Goal: Transaction & Acquisition: Subscribe to service/newsletter

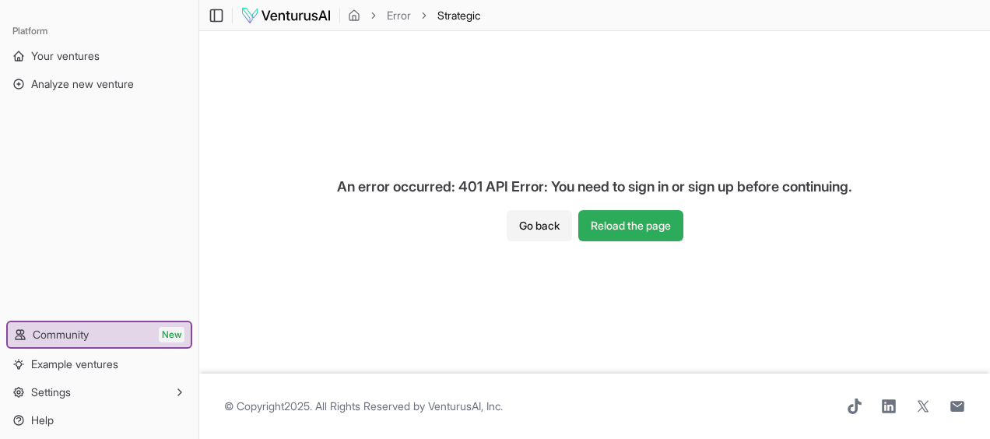
click at [618, 234] on button "Reload the page" at bounding box center [630, 225] width 105 height 31
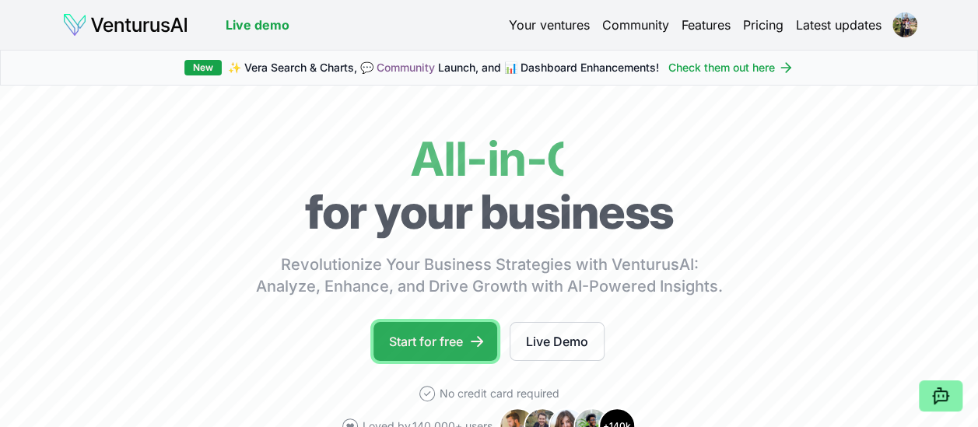
click at [472, 352] on link "Start for free" at bounding box center [436, 341] width 124 height 39
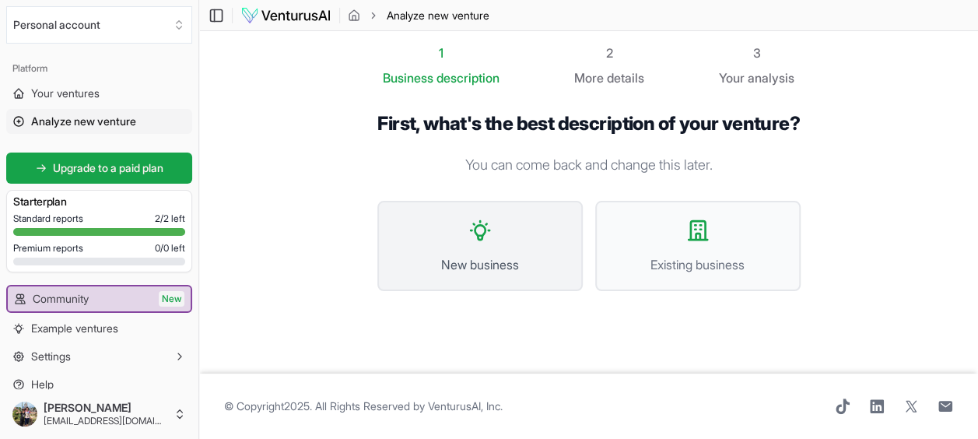
click at [504, 272] on button "New business" at bounding box center [480, 246] width 205 height 90
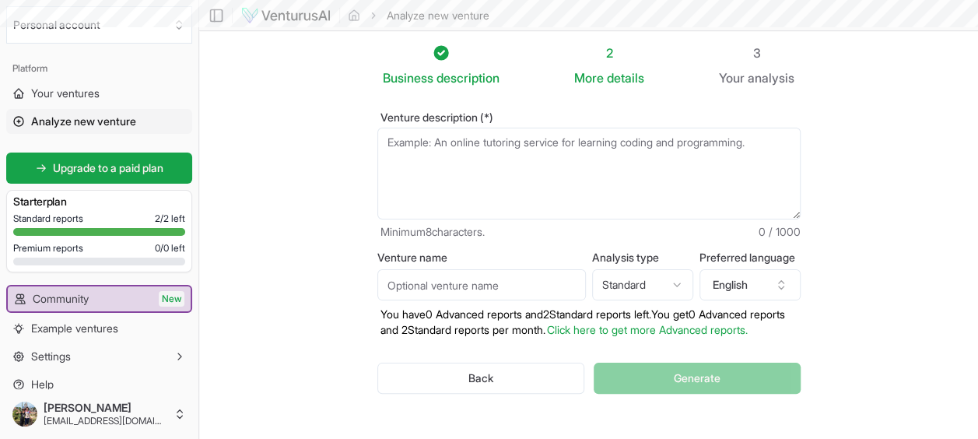
click at [451, 146] on textarea "Venture description (*)" at bounding box center [589, 174] width 423 height 92
paste textarea "Plataforma de experiência única que conecta pessoas físicas, empresas de evento…"
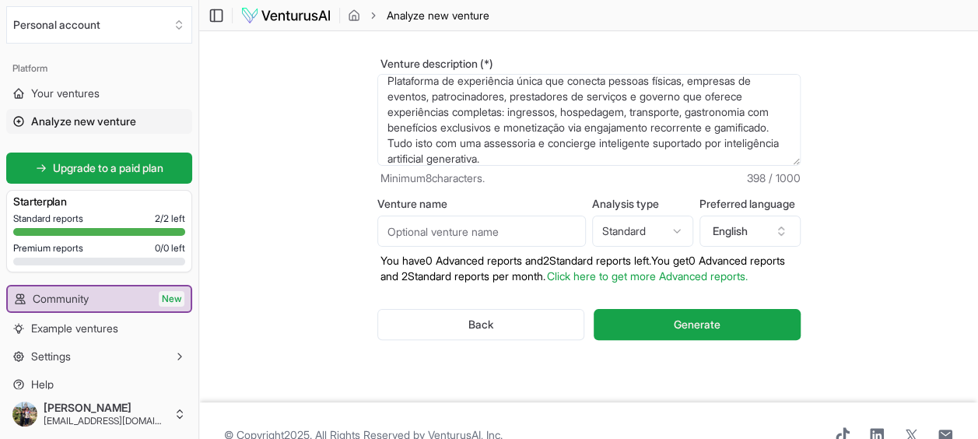
scroll to position [78, 0]
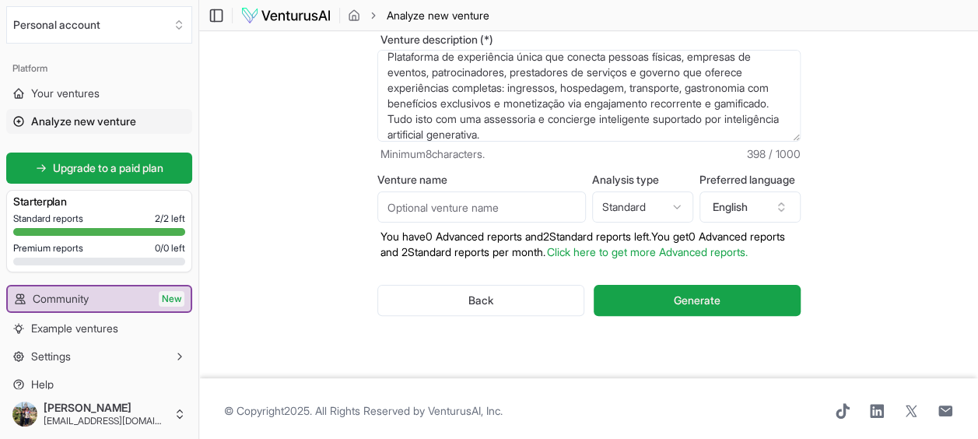
type textarea "Plataforma de experiência única que conecta pessoas físicas, empresas de evento…"
click at [657, 209] on html "We value your privacy We use cookies to enhance your browsing experience, serve…" at bounding box center [489, 141] width 978 height 439
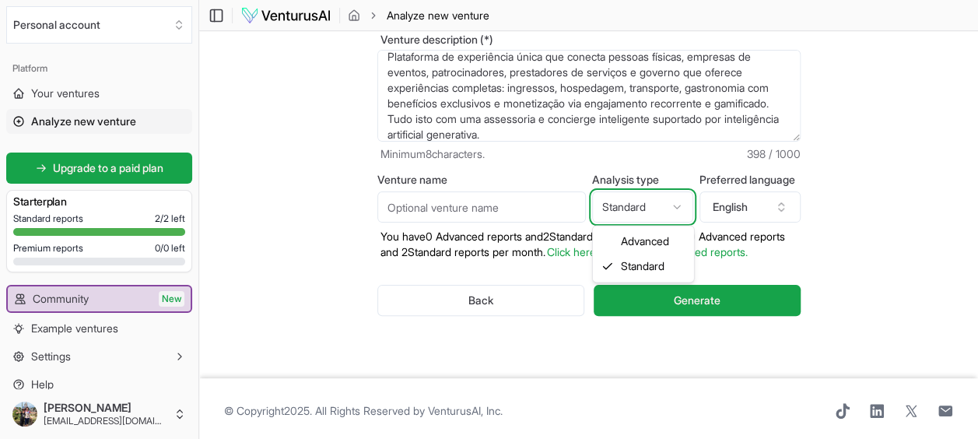
click at [657, 209] on html "We value your privacy We use cookies to enhance your browsing experience, serve…" at bounding box center [489, 141] width 978 height 439
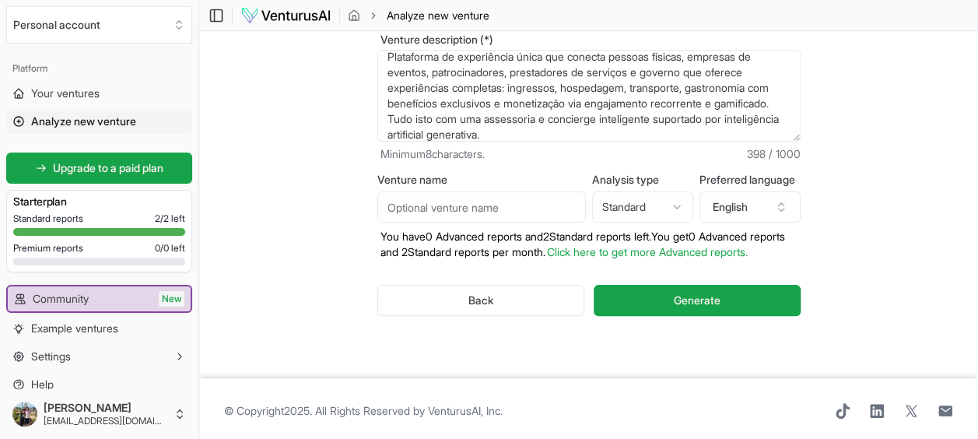
click at [532, 207] on input "Venture name" at bounding box center [482, 206] width 209 height 31
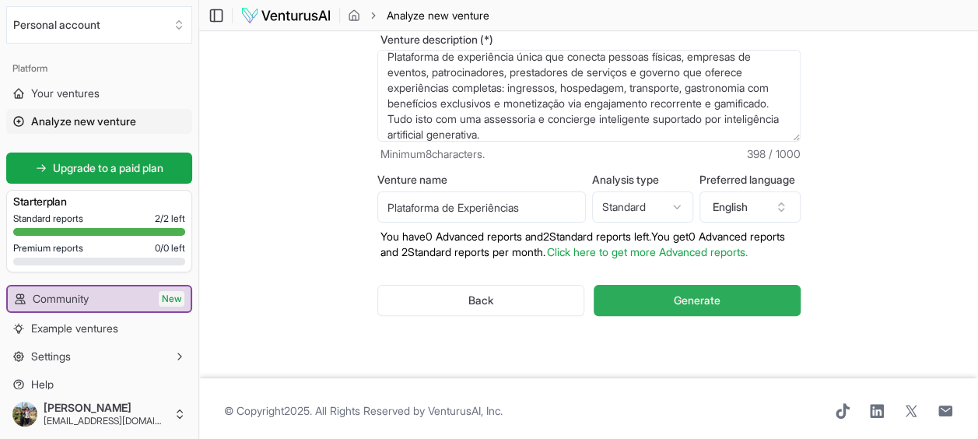
type input "Plataforma de Experiências"
click at [663, 311] on button "Generate" at bounding box center [697, 300] width 206 height 31
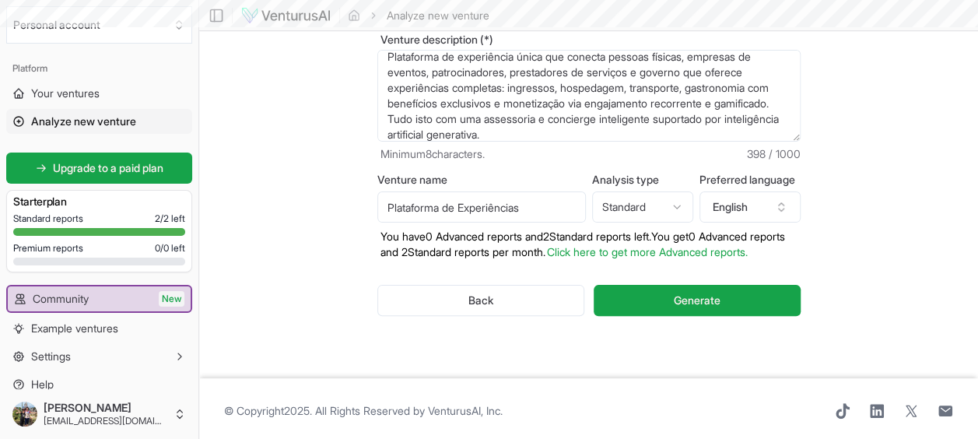
scroll to position [0, 0]
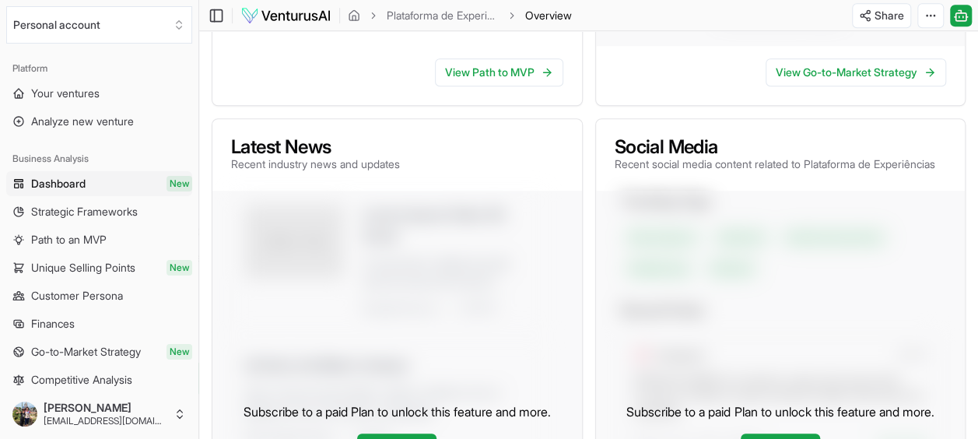
scroll to position [234, 0]
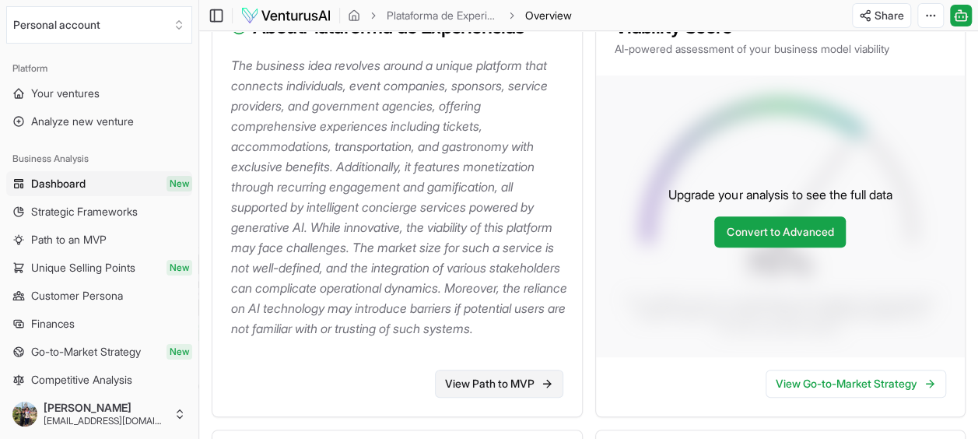
click at [533, 398] on link "View Path to MVP" at bounding box center [499, 384] width 128 height 28
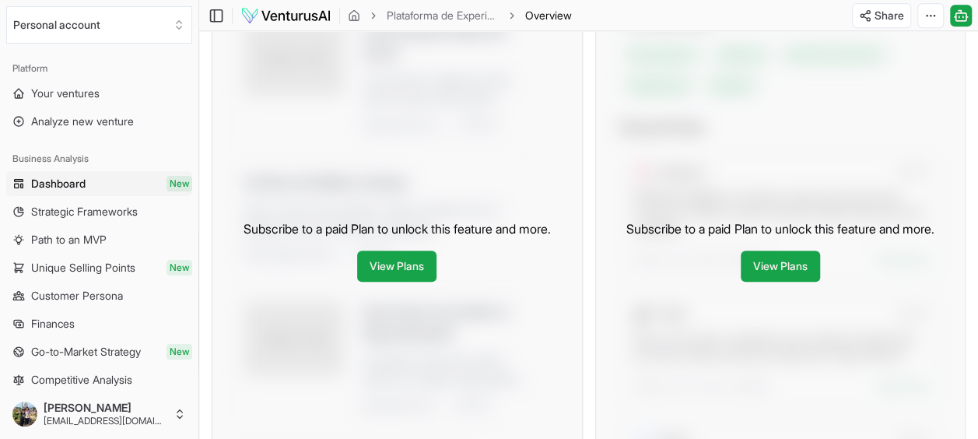
scroll to position [724, 0]
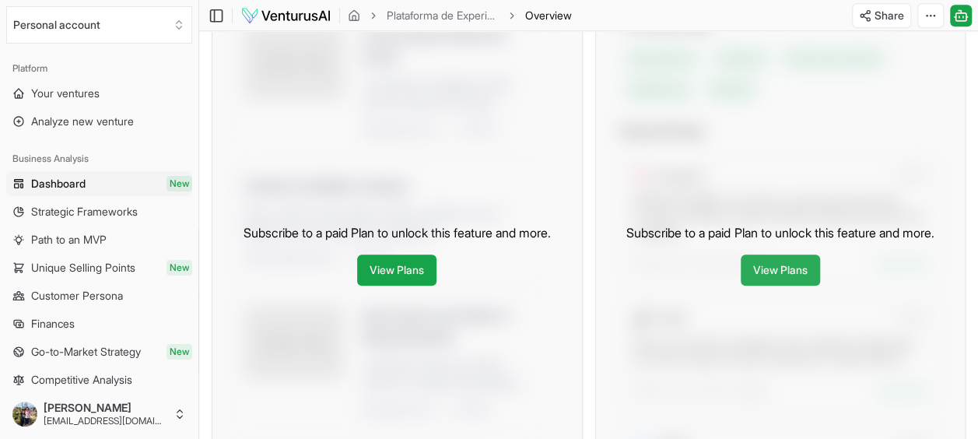
click at [753, 286] on link "View Plans" at bounding box center [780, 270] width 79 height 31
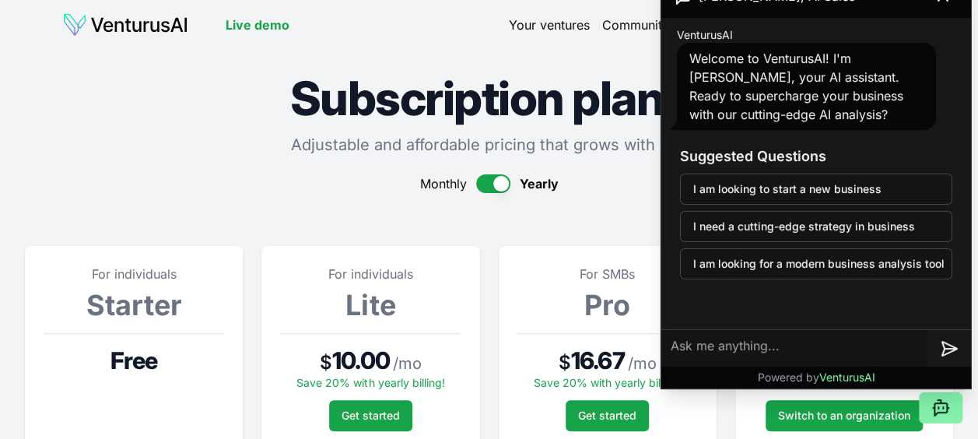
click at [483, 190] on button "button" at bounding box center [493, 183] width 34 height 19
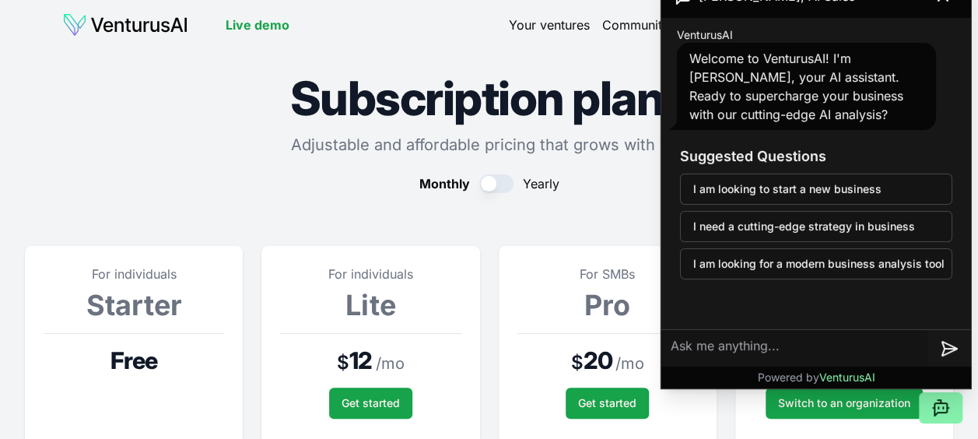
click at [515, 184] on div "Monthly Yearly" at bounding box center [489, 183] width 929 height 19
click at [503, 185] on button "button" at bounding box center [496, 183] width 34 height 19
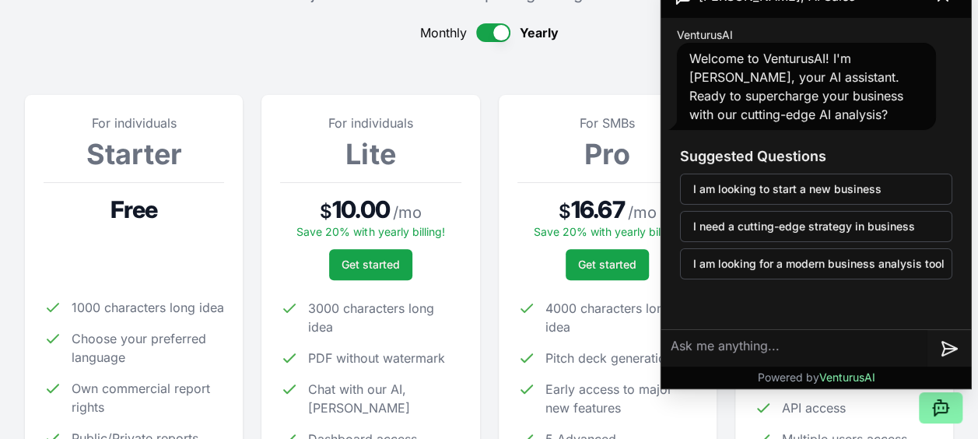
scroll to position [78, 0]
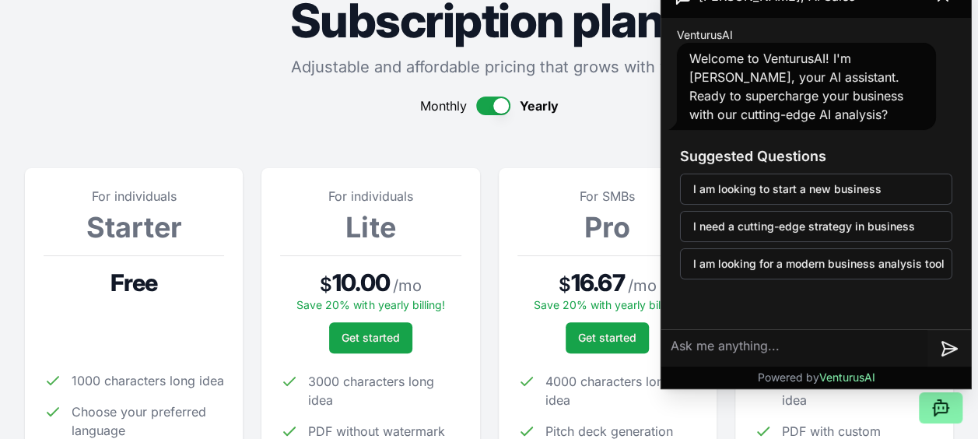
click at [479, 104] on button "button" at bounding box center [493, 106] width 34 height 19
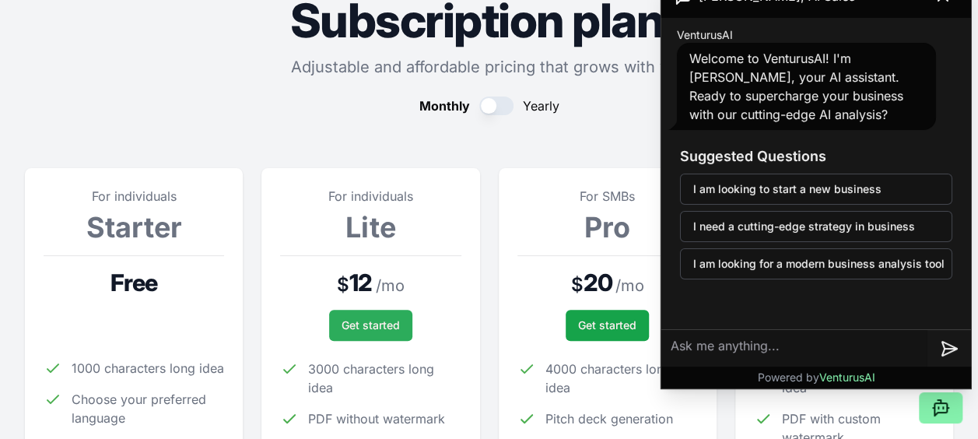
click at [392, 328] on span "Get started" at bounding box center [371, 326] width 58 height 16
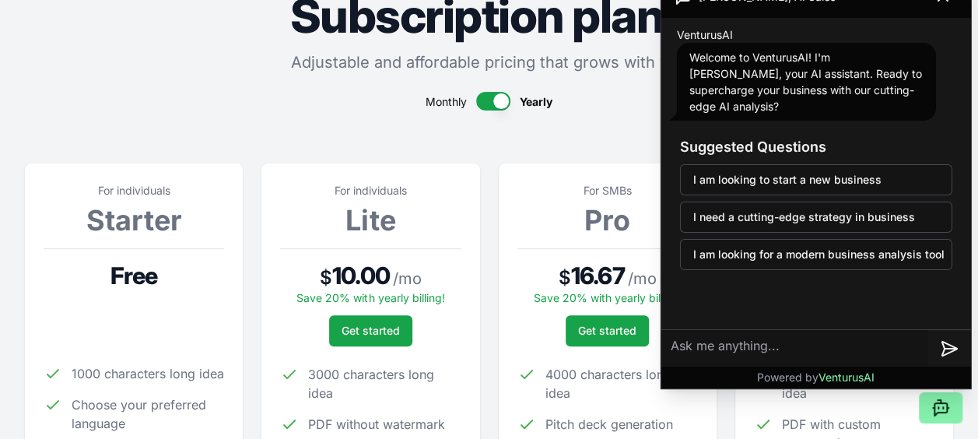
scroll to position [32, 0]
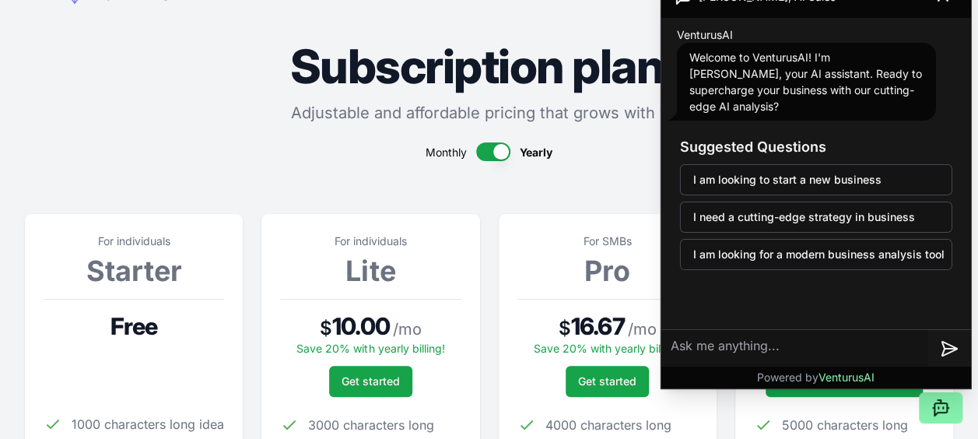
click at [483, 148] on button "button" at bounding box center [493, 151] width 34 height 19
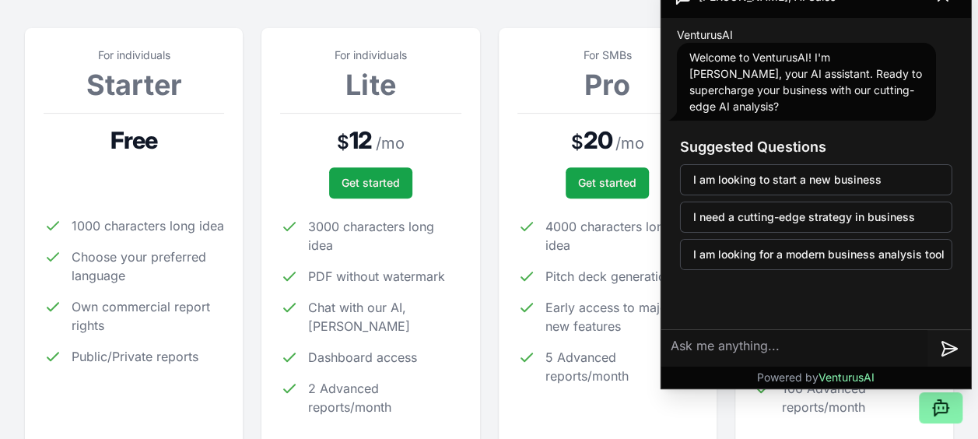
scroll to position [188, 0]
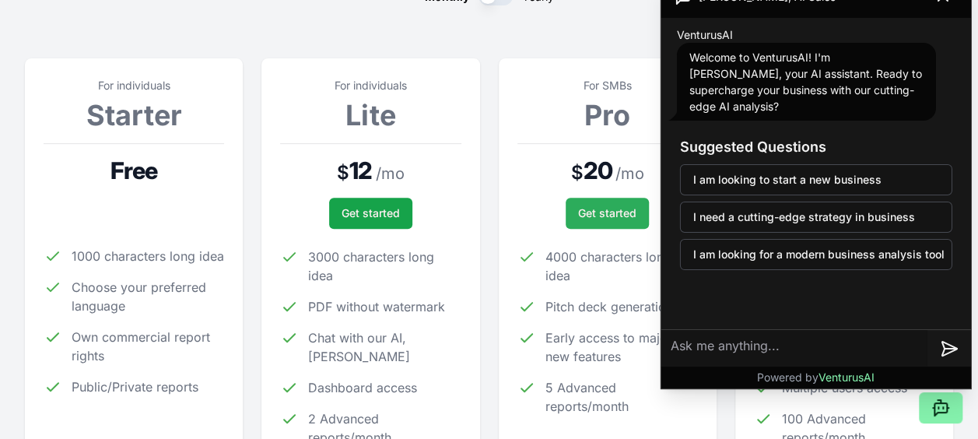
click at [620, 207] on span "Get started" at bounding box center [607, 213] width 58 height 16
